Goal: Transaction & Acquisition: Purchase product/service

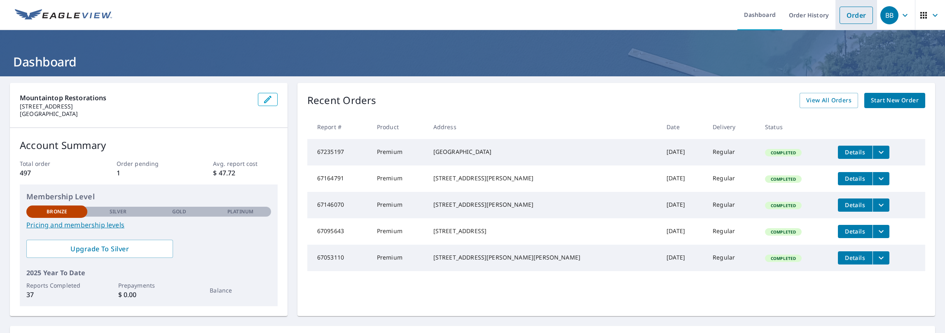
click at [852, 9] on link "Order" at bounding box center [856, 15] width 33 height 17
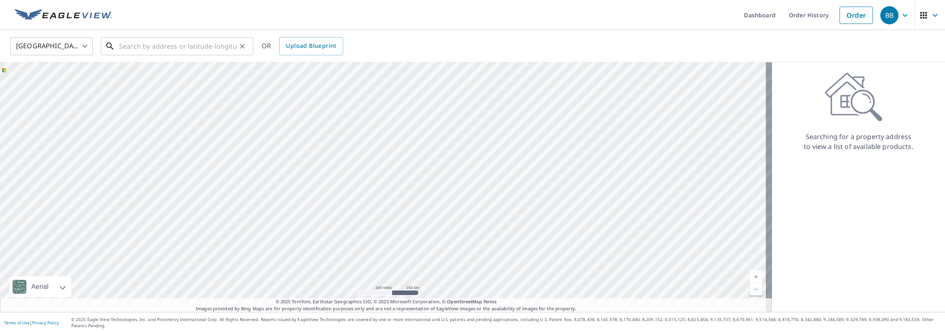
click at [189, 50] on input "text" at bounding box center [177, 46] width 117 height 23
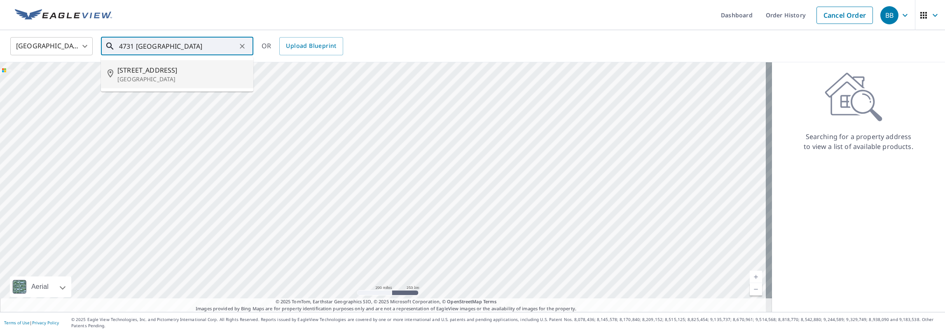
click at [195, 73] on span "[STREET_ADDRESS]" at bounding box center [181, 70] width 129 height 10
type input "[STREET_ADDRESS]"
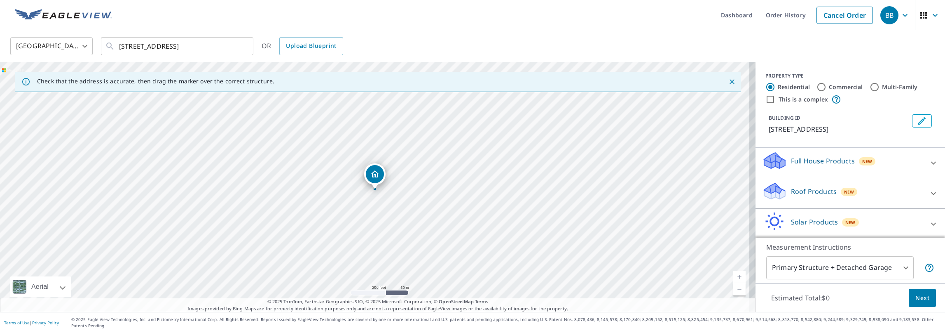
click at [800, 191] on p "Roof Products" at bounding box center [814, 191] width 46 height 10
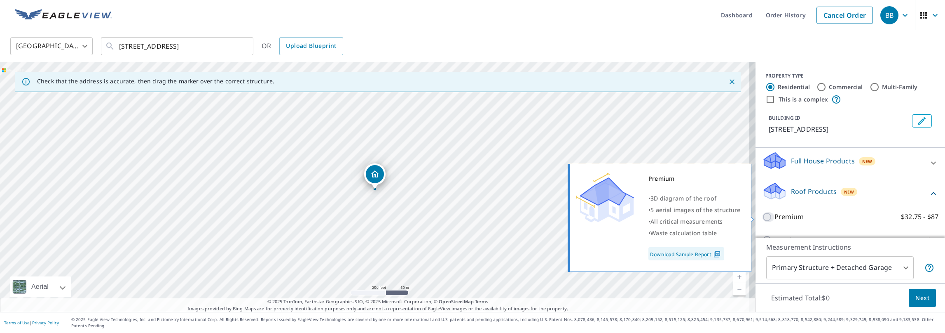
click at [762, 217] on input "Premium $32.75 - $87" at bounding box center [768, 217] width 12 height 10
checkbox input "true"
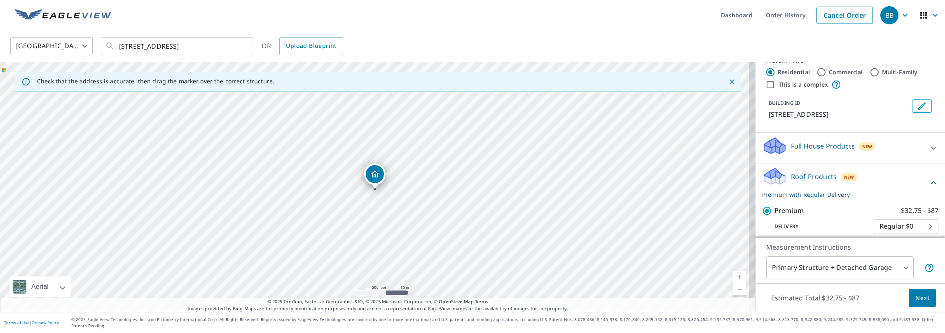
scroll to position [145, 0]
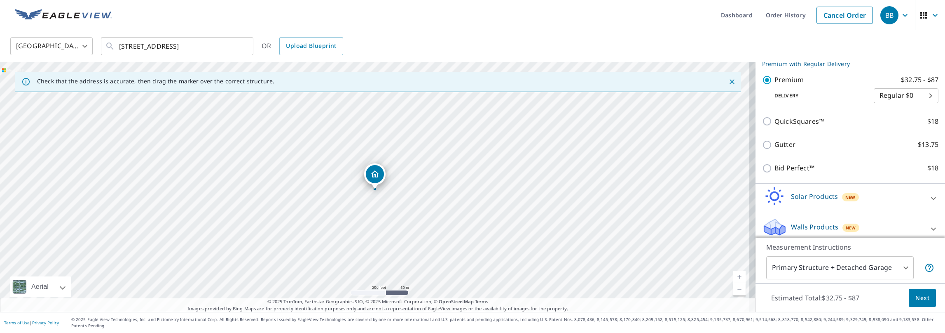
click at [923, 303] on button "Next" at bounding box center [922, 297] width 27 height 19
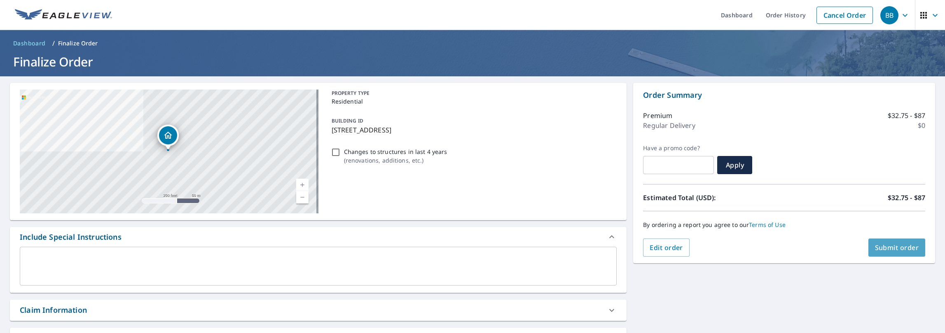
click at [900, 253] on button "Submit order" at bounding box center [897, 247] width 57 height 18
